Goal: Transaction & Acquisition: Download file/media

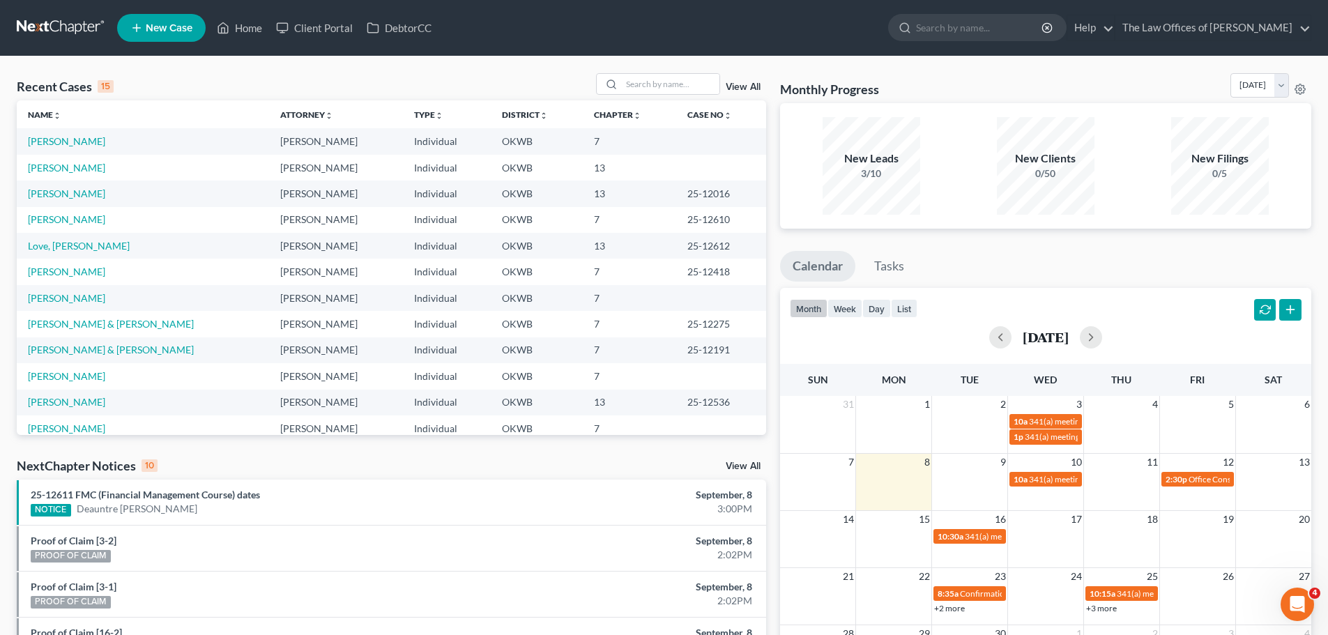
click at [88, 176] on td "[PERSON_NAME]" at bounding box center [143, 168] width 252 height 26
click at [86, 172] on link "[PERSON_NAME]" at bounding box center [66, 168] width 77 height 12
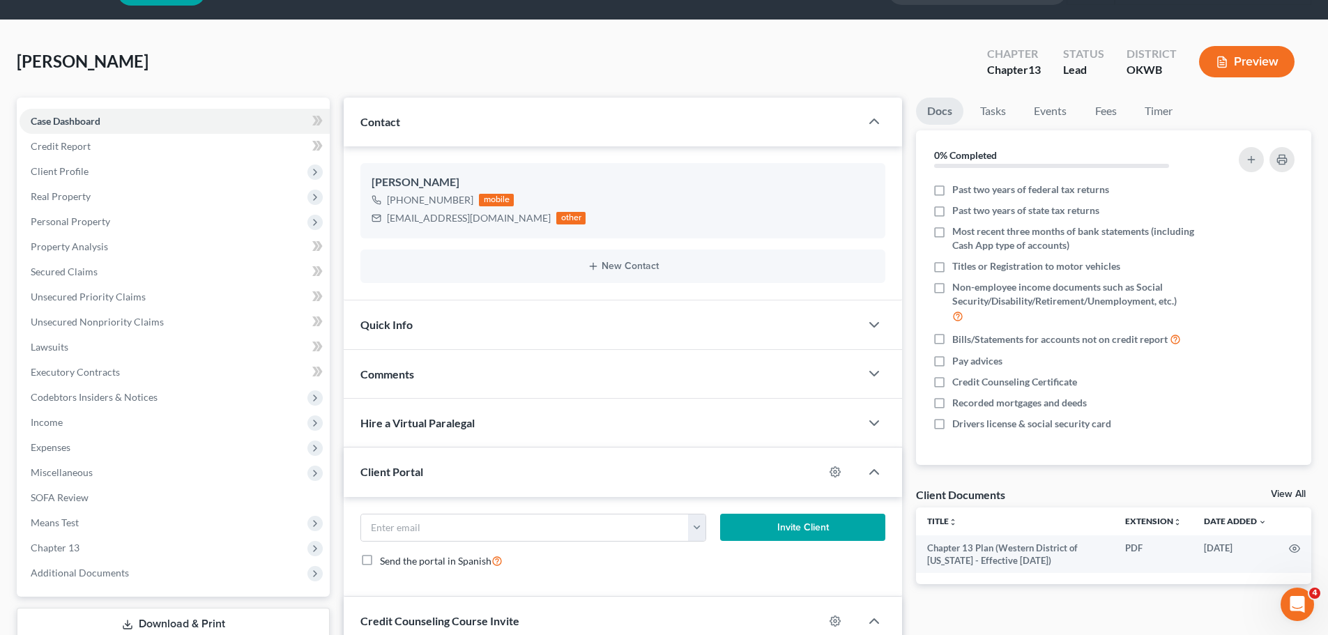
scroll to position [70, 0]
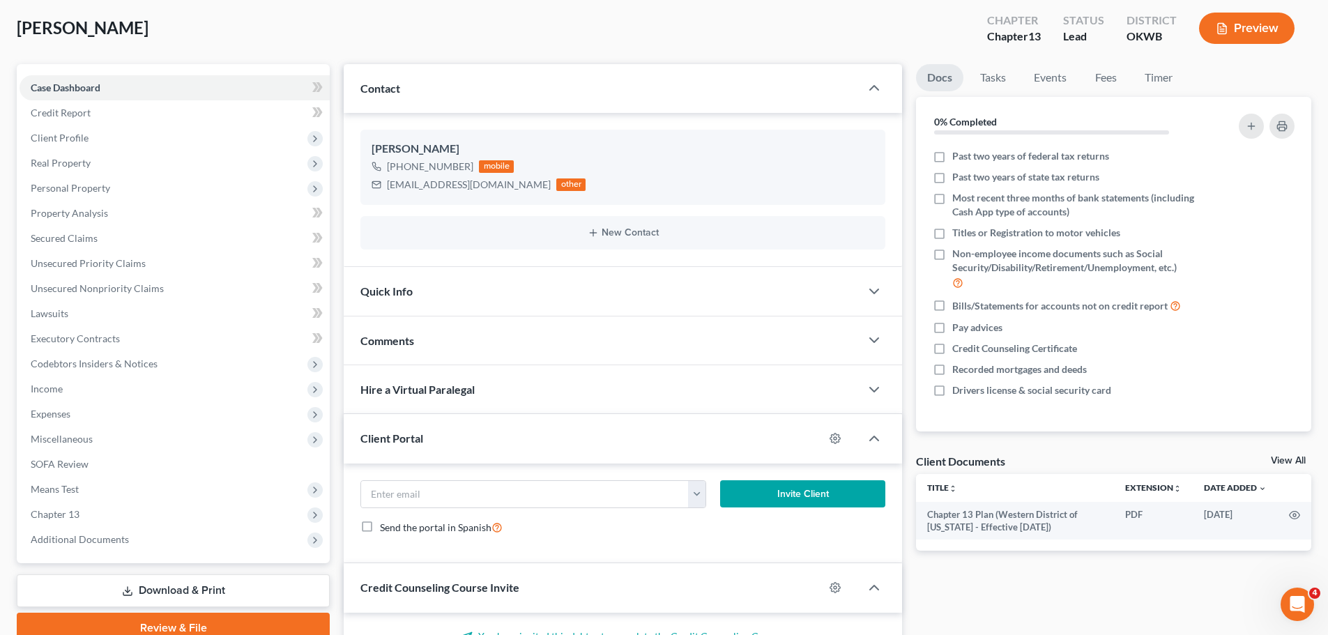
click at [162, 593] on link "Download & Print" at bounding box center [173, 591] width 313 height 33
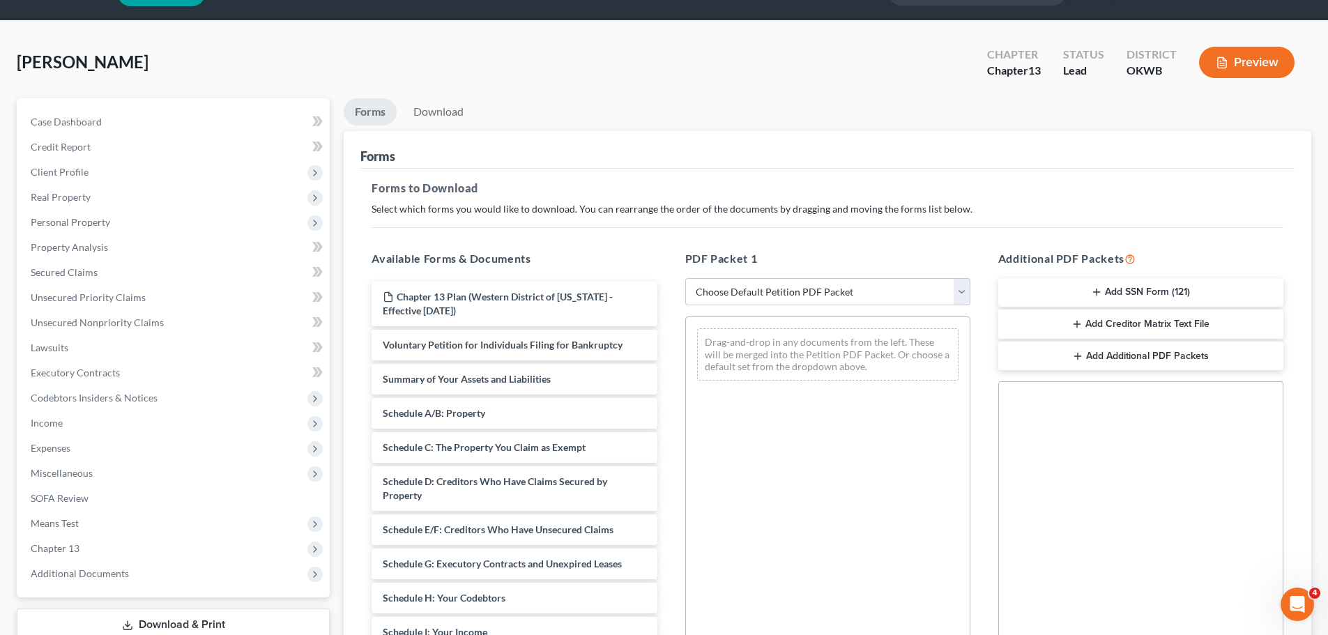
scroll to position [139, 0]
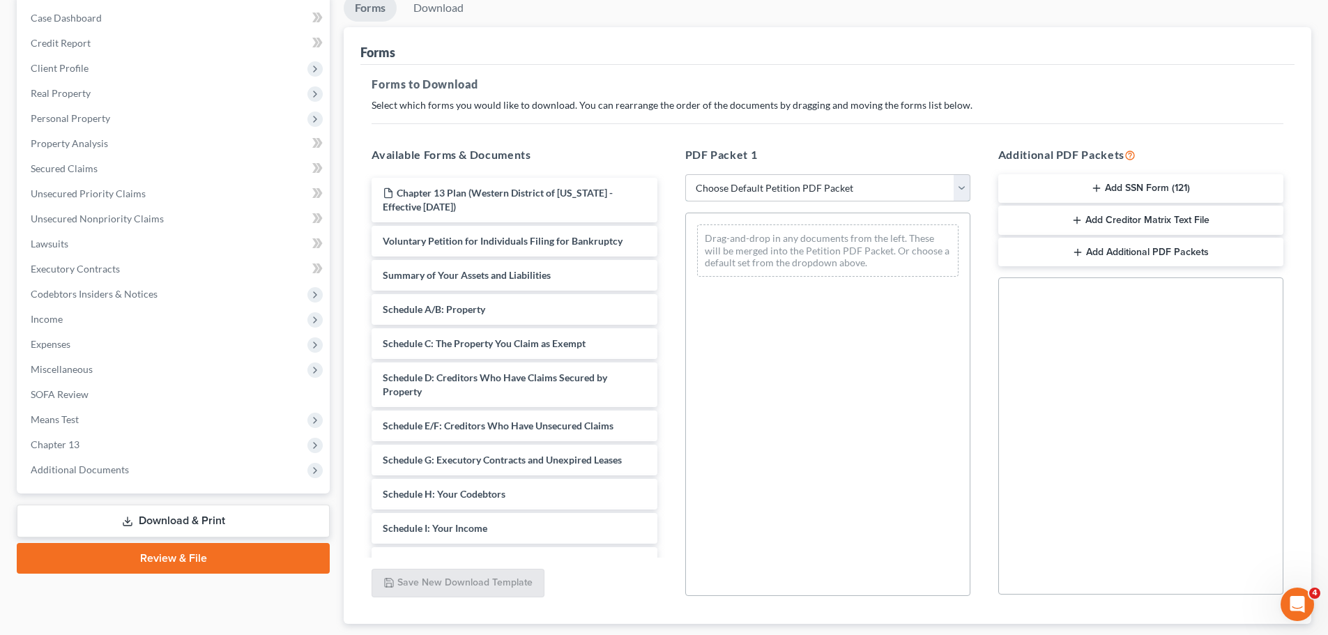
click at [731, 190] on select "Choose Default Petition PDF Packet Complete Bankruptcy Petition (all forms and …" at bounding box center [827, 188] width 285 height 28
select select "0"
click at [685, 174] on select "Choose Default Petition PDF Packet Complete Bankruptcy Petition (all forms and …" at bounding box center [827, 188] width 285 height 28
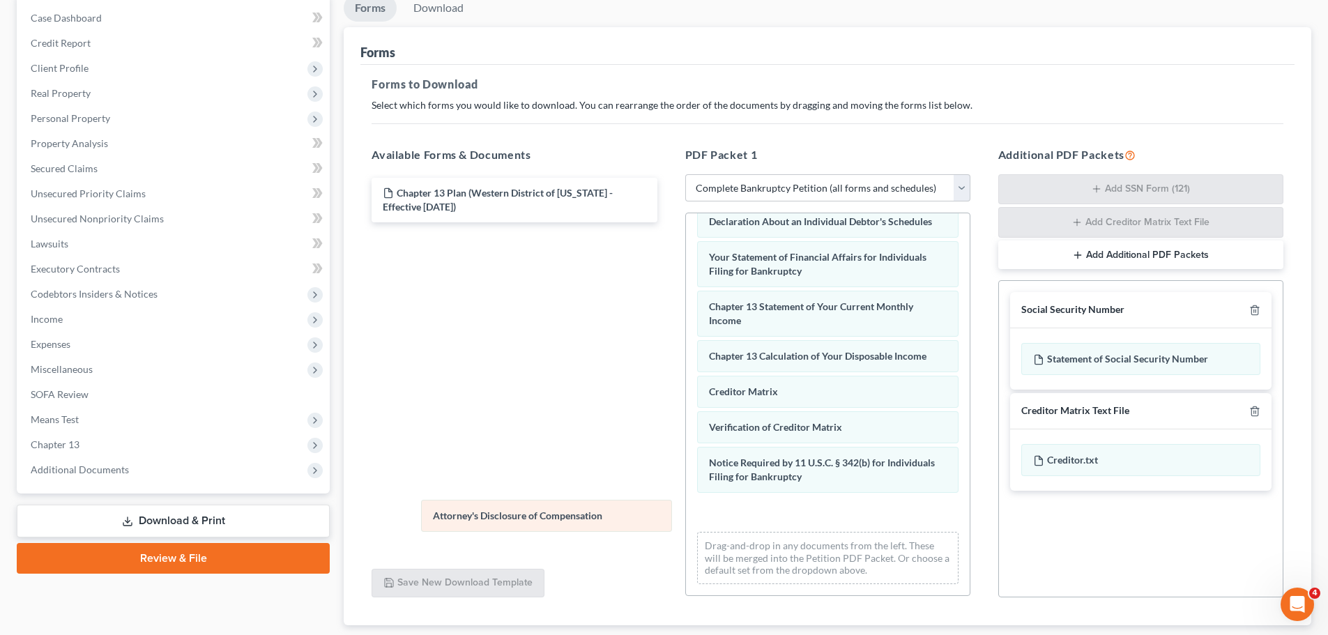
scroll to position [395, 0]
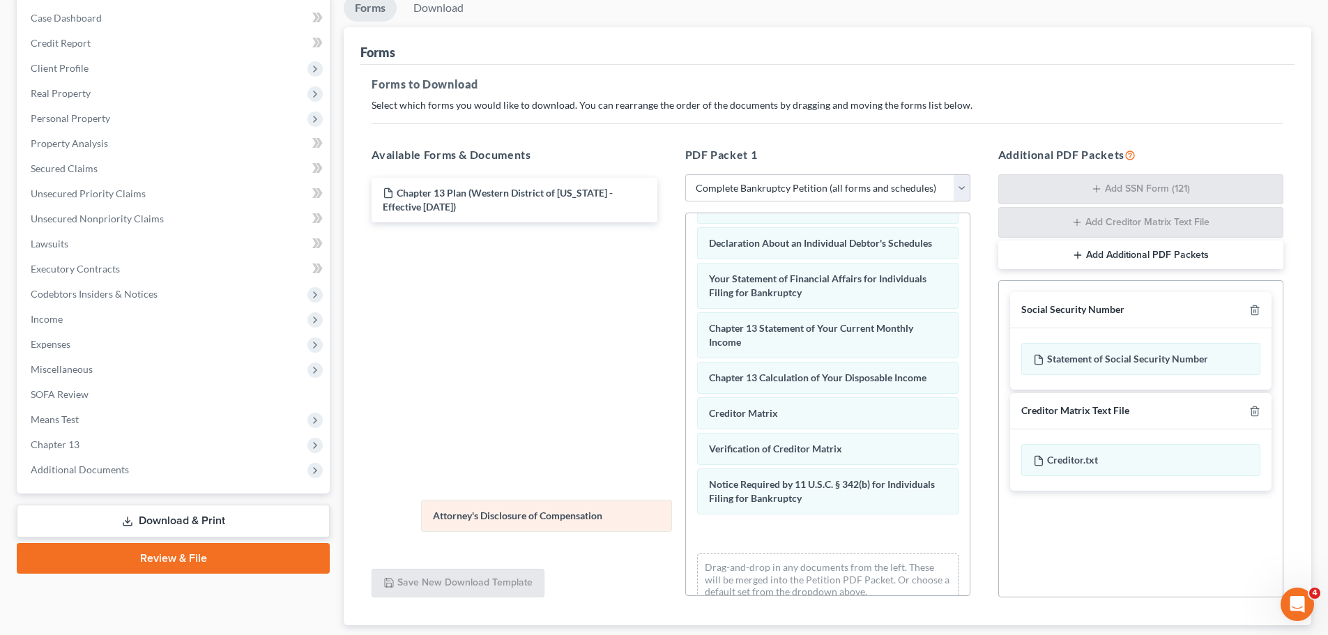
drag, startPoint x: 793, startPoint y: 523, endPoint x: 499, endPoint y: 508, distance: 293.9
click at [686, 509] on div "Attorney's Disclosure of Compensation Voluntary Petition for Individuals Filing…" at bounding box center [828, 218] width 284 height 798
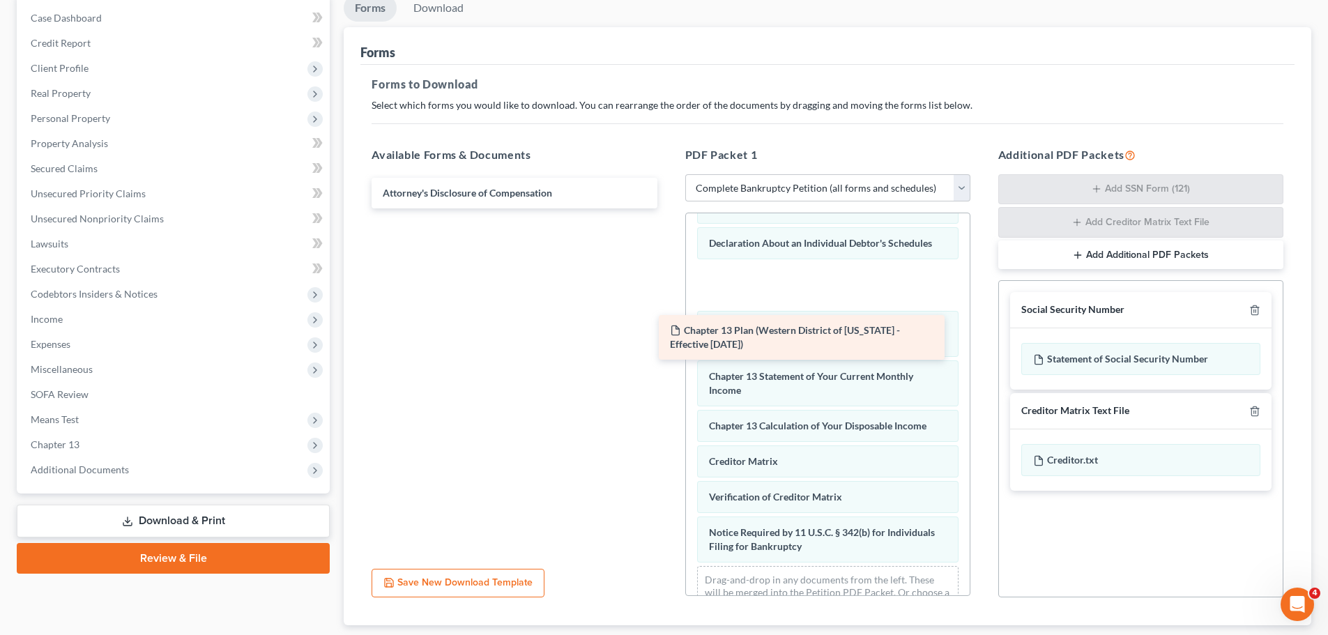
scroll to position [418, 0]
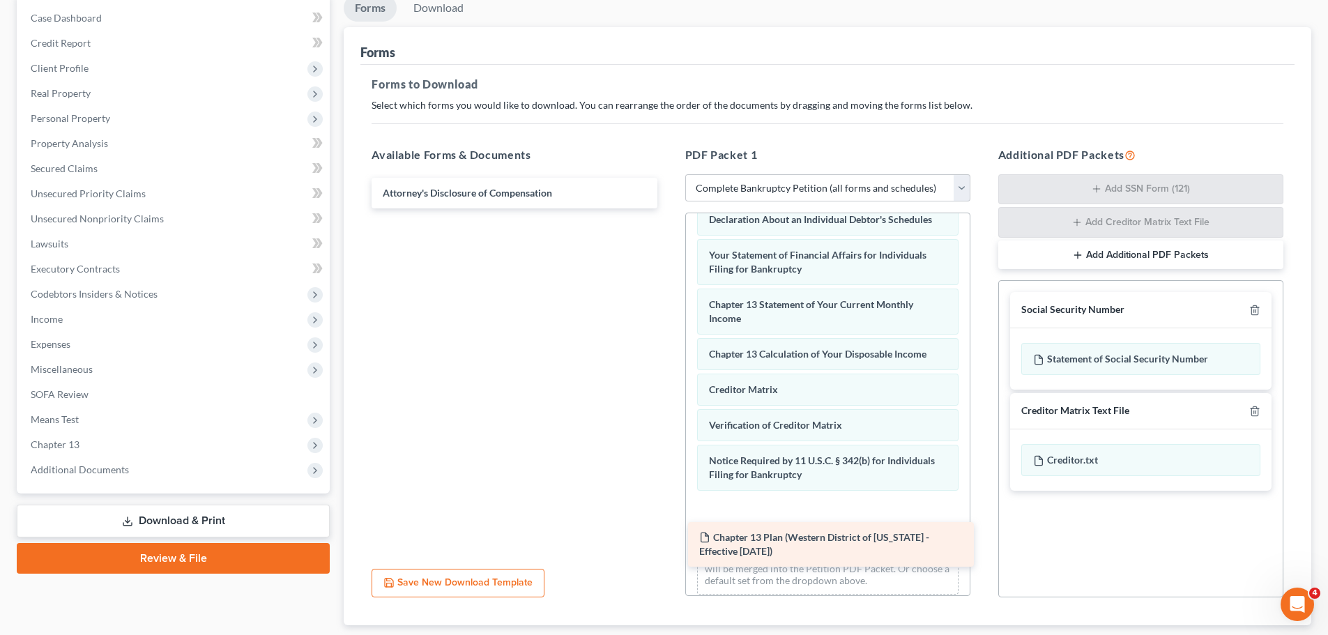
drag, startPoint x: 503, startPoint y: 187, endPoint x: 820, endPoint y: 531, distance: 467.8
click at [668, 208] on div "Chapter 13 Plan (Western District of Oklahoma - Effective 9/1/24) Chapter 13 Pl…" at bounding box center [513, 193] width 307 height 31
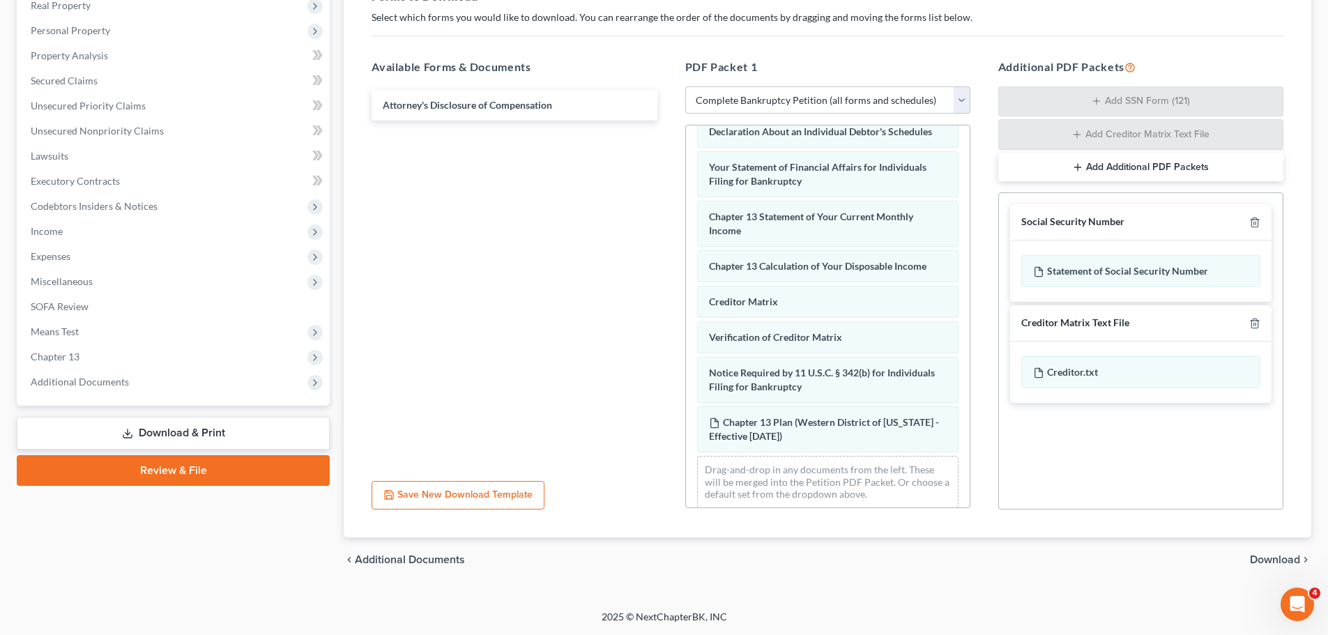
click at [1254, 558] on span "Download" at bounding box center [1275, 559] width 50 height 11
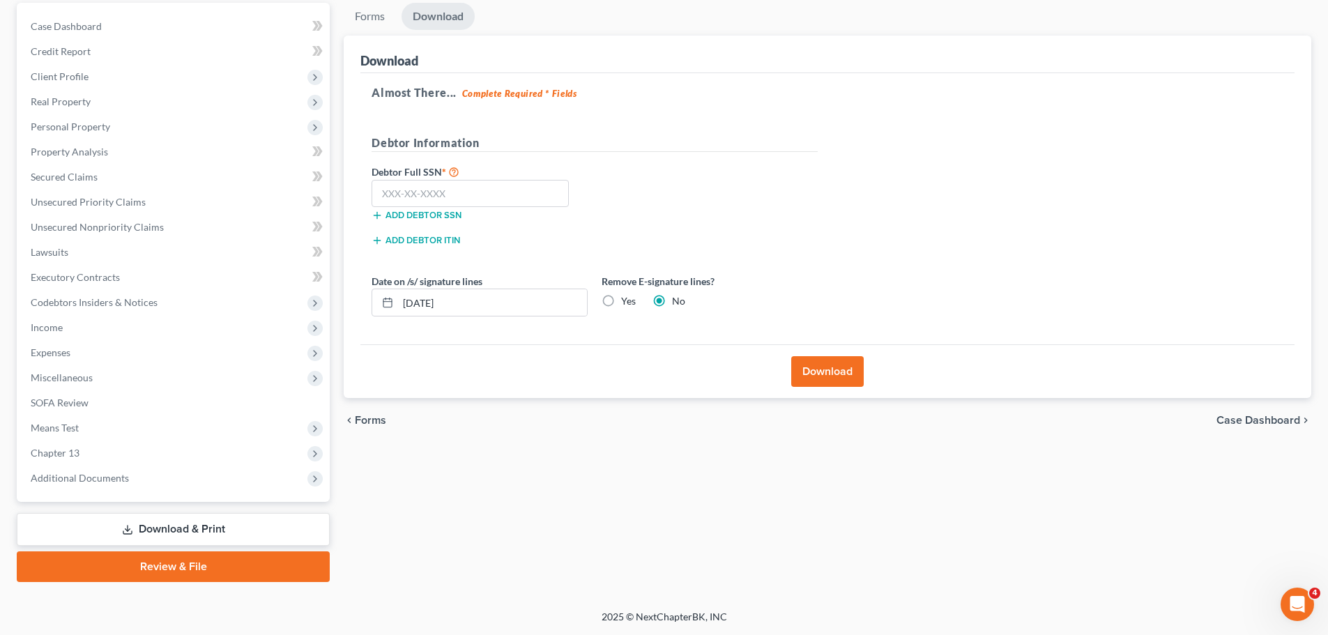
click at [622, 303] on label "Yes" at bounding box center [628, 301] width 15 height 14
click at [627, 303] on input "Yes" at bounding box center [631, 298] width 9 height 9
radio input "true"
click at [671, 305] on div "No" at bounding box center [669, 301] width 33 height 14
click at [671, 298] on div "No" at bounding box center [669, 301] width 33 height 14
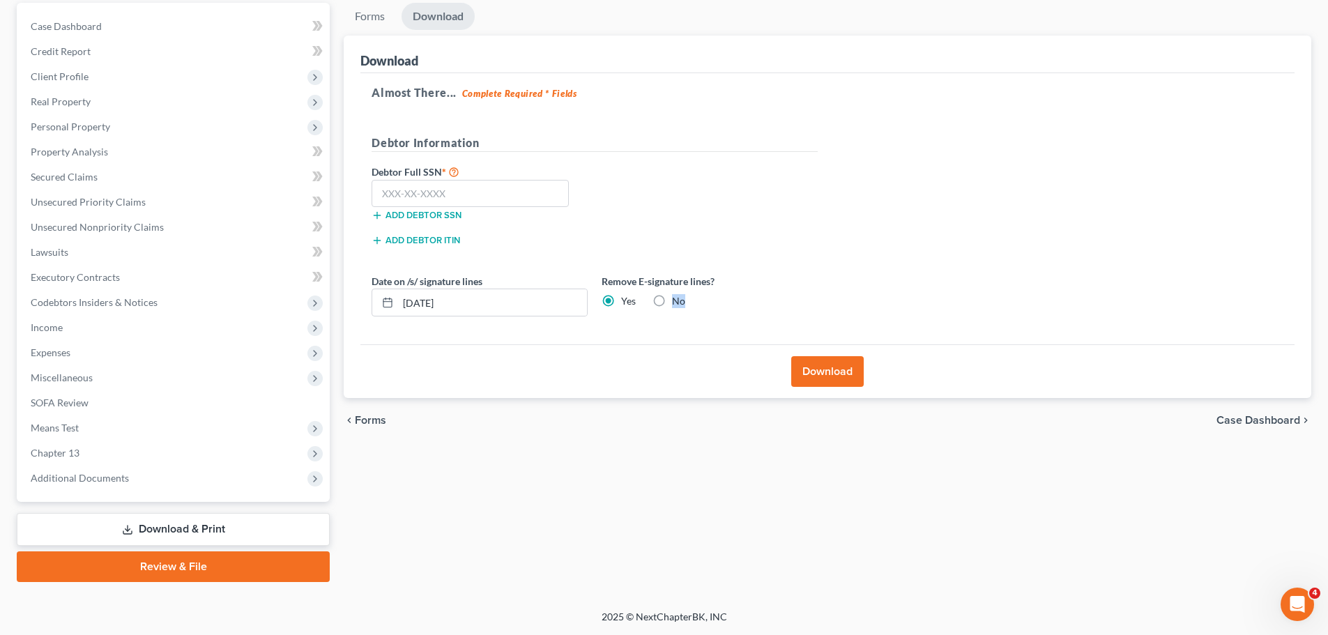
click at [672, 299] on label "No" at bounding box center [678, 301] width 13 height 14
click at [678, 299] on input "No" at bounding box center [682, 298] width 9 height 9
radio input "true"
radio input "false"
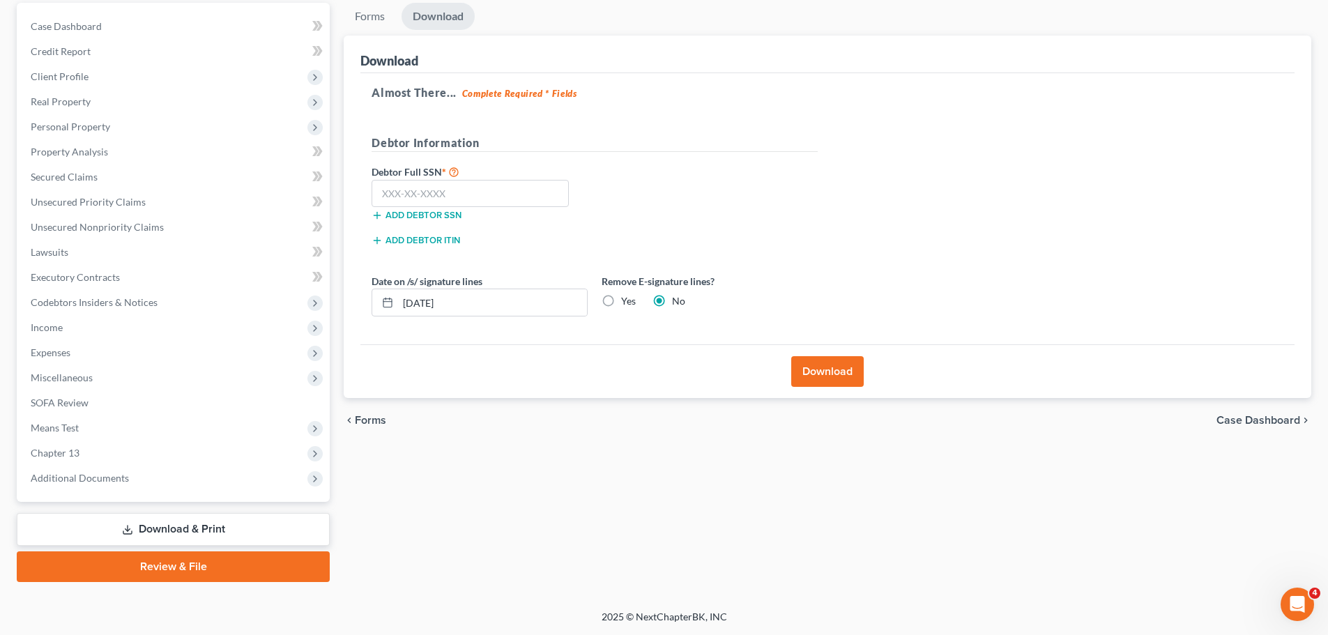
click at [851, 370] on button "Download" at bounding box center [827, 371] width 73 height 31
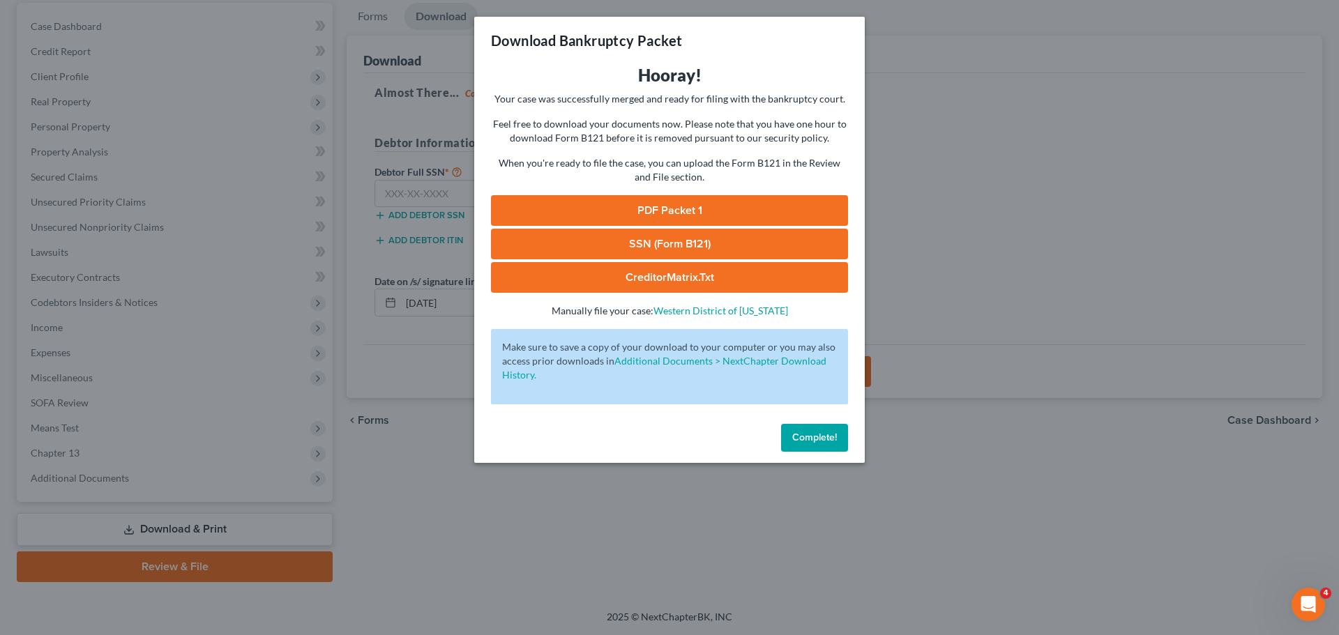
click at [707, 202] on link "PDF Packet 1" at bounding box center [669, 210] width 357 height 31
